Goal: Task Accomplishment & Management: Manage account settings

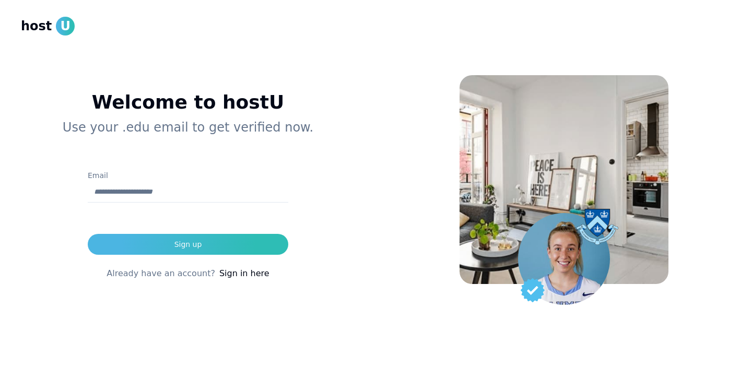
type input "**********"
click at [240, 273] on link "Sign in here" at bounding box center [244, 273] width 50 height 13
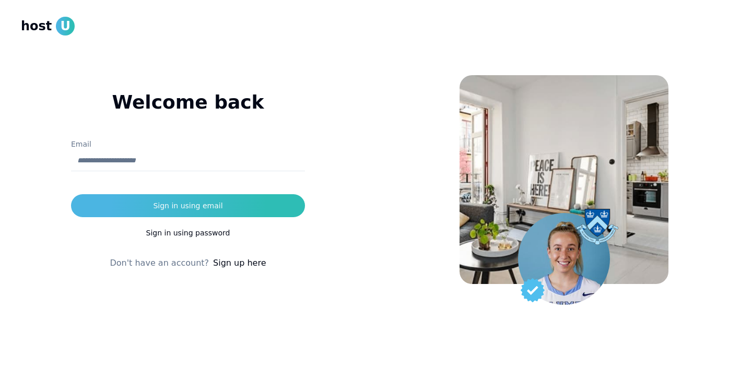
click at [192, 161] on input "Email" at bounding box center [188, 160] width 234 height 21
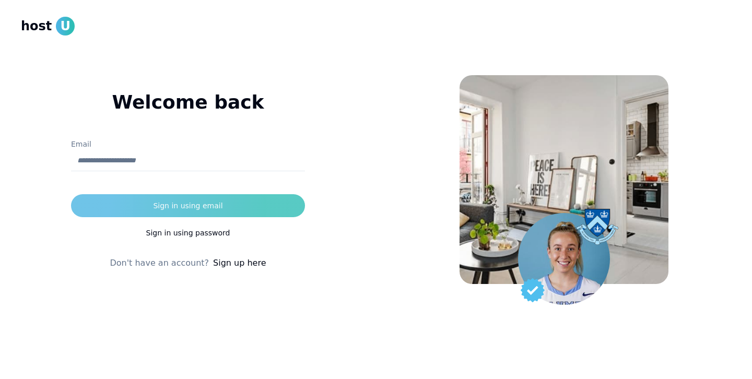
click at [290, 196] on button "Sign in using email" at bounding box center [188, 205] width 234 height 23
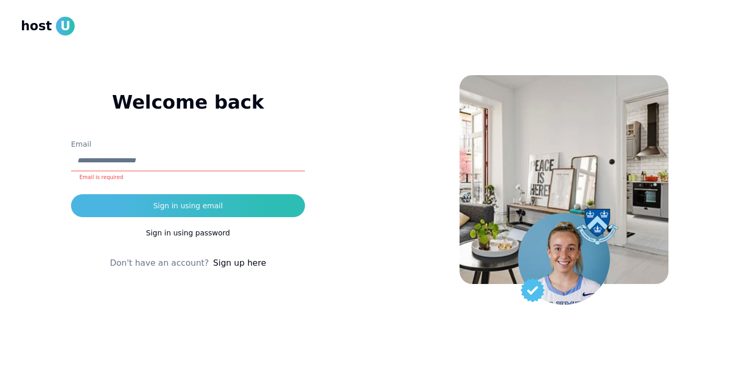
click at [269, 147] on div "Email Email is required" at bounding box center [188, 160] width 234 height 44
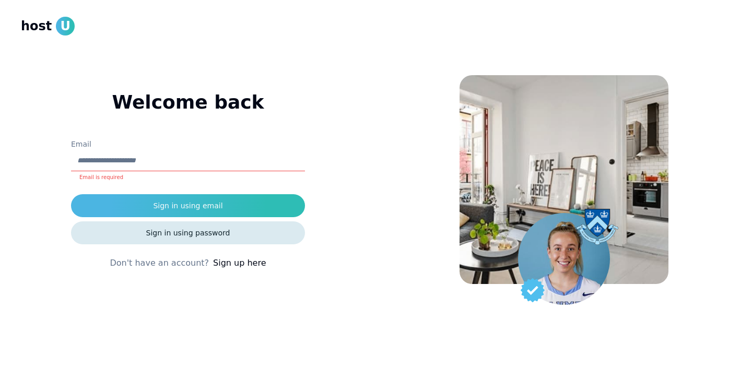
click at [233, 233] on button "Sign in using password" at bounding box center [188, 232] width 234 height 23
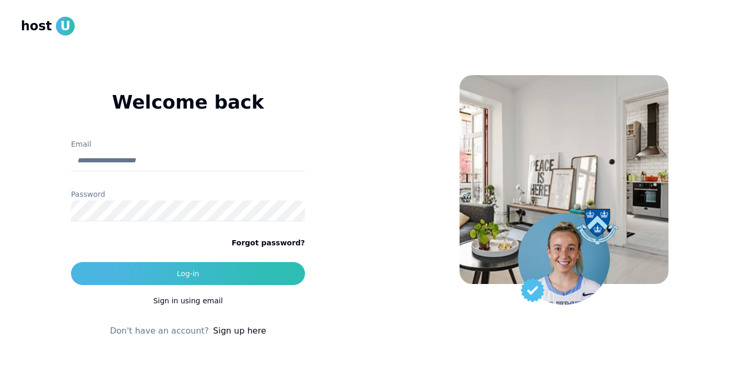
type input "**********"
click at [71, 262] on button "Log-in" at bounding box center [188, 273] width 234 height 23
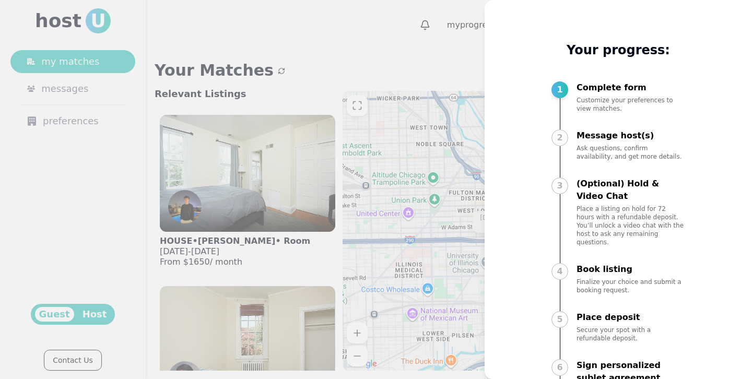
scroll to position [80, 0]
click at [316, 244] on div at bounding box center [376, 189] width 752 height 379
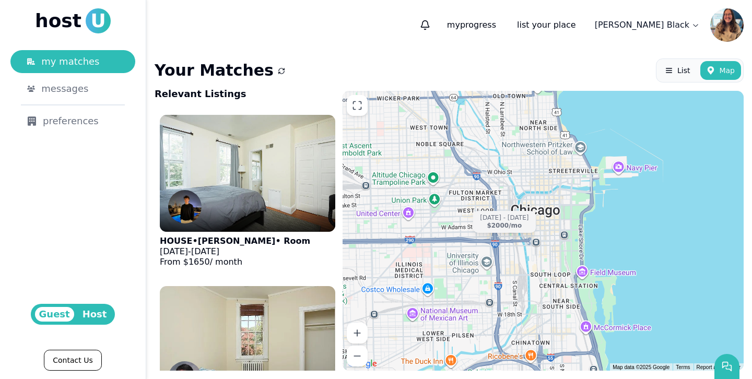
click at [683, 25] on html "host U my matches messages preferences Guest Host Contact Us my progress list y…" at bounding box center [376, 189] width 752 height 379
click at [667, 51] on link "profile" at bounding box center [660, 50] width 62 height 17
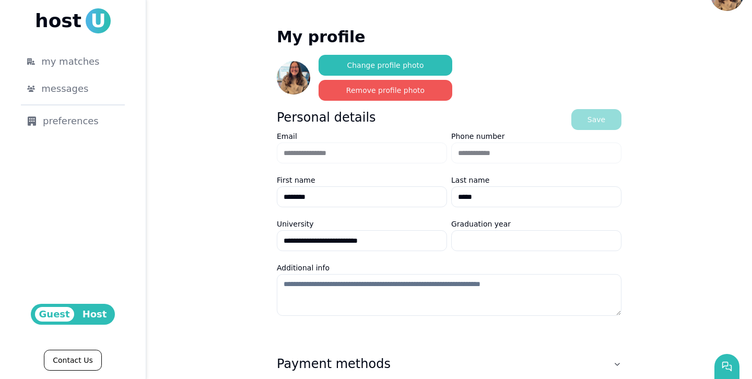
scroll to position [21, 0]
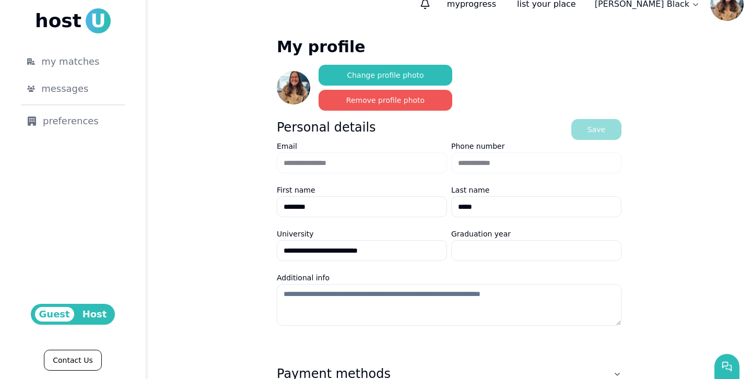
click at [359, 96] on button "Remove profile photo" at bounding box center [385, 100] width 134 height 21
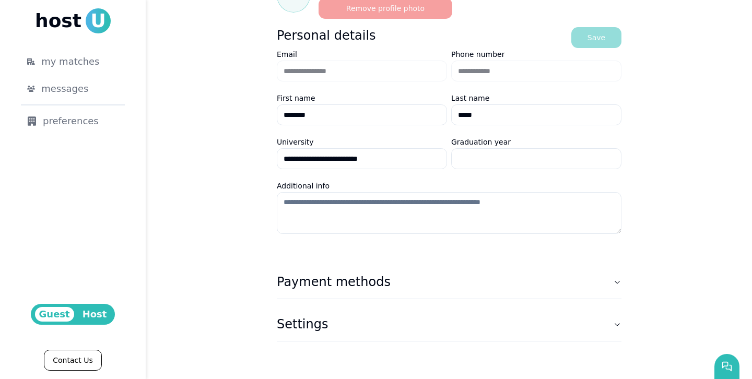
scroll to position [112, 0]
click at [308, 325] on h3 "Settings" at bounding box center [302, 324] width 51 height 17
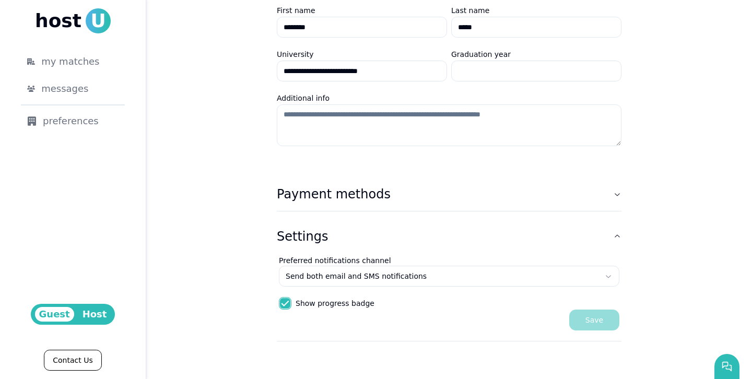
scroll to position [199, 0]
click at [564, 211] on button "Payment methods" at bounding box center [449, 195] width 345 height 33
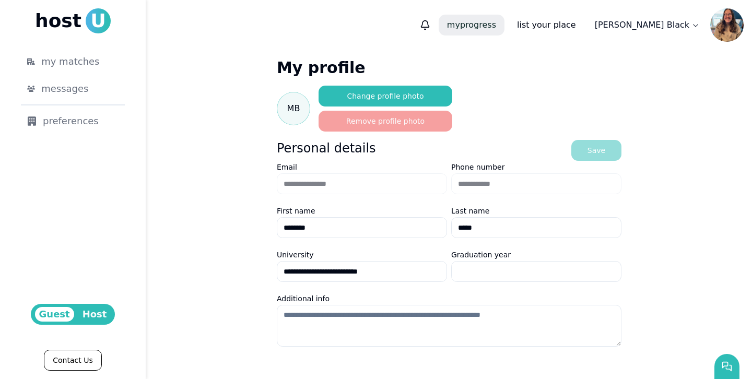
scroll to position [146, 0]
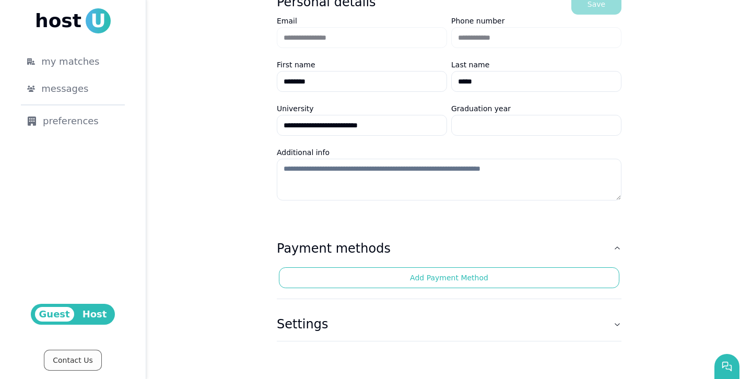
click at [69, 367] on link "Contact Us" at bounding box center [72, 360] width 57 height 21
